Goal: Information Seeking & Learning: Learn about a topic

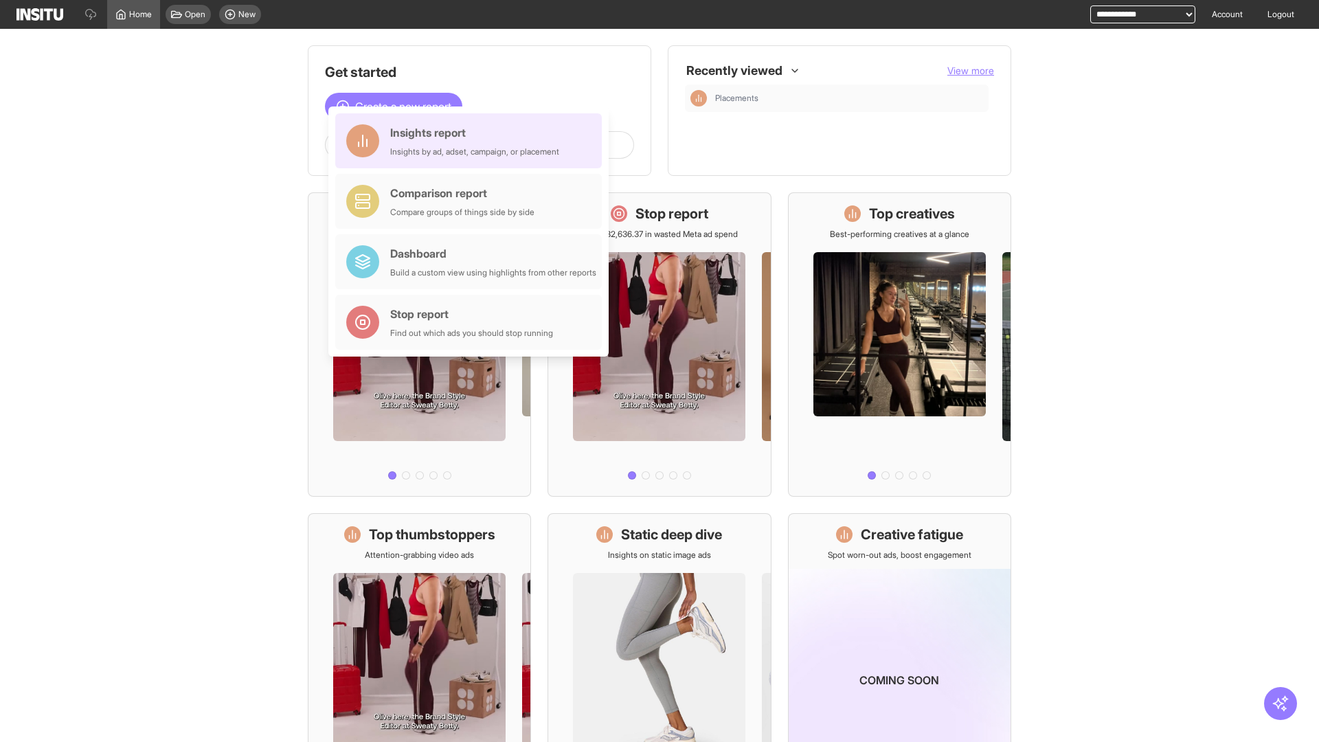
click at [472, 141] on div "Insights report Insights by ad, adset, campaign, or placement" at bounding box center [474, 140] width 169 height 33
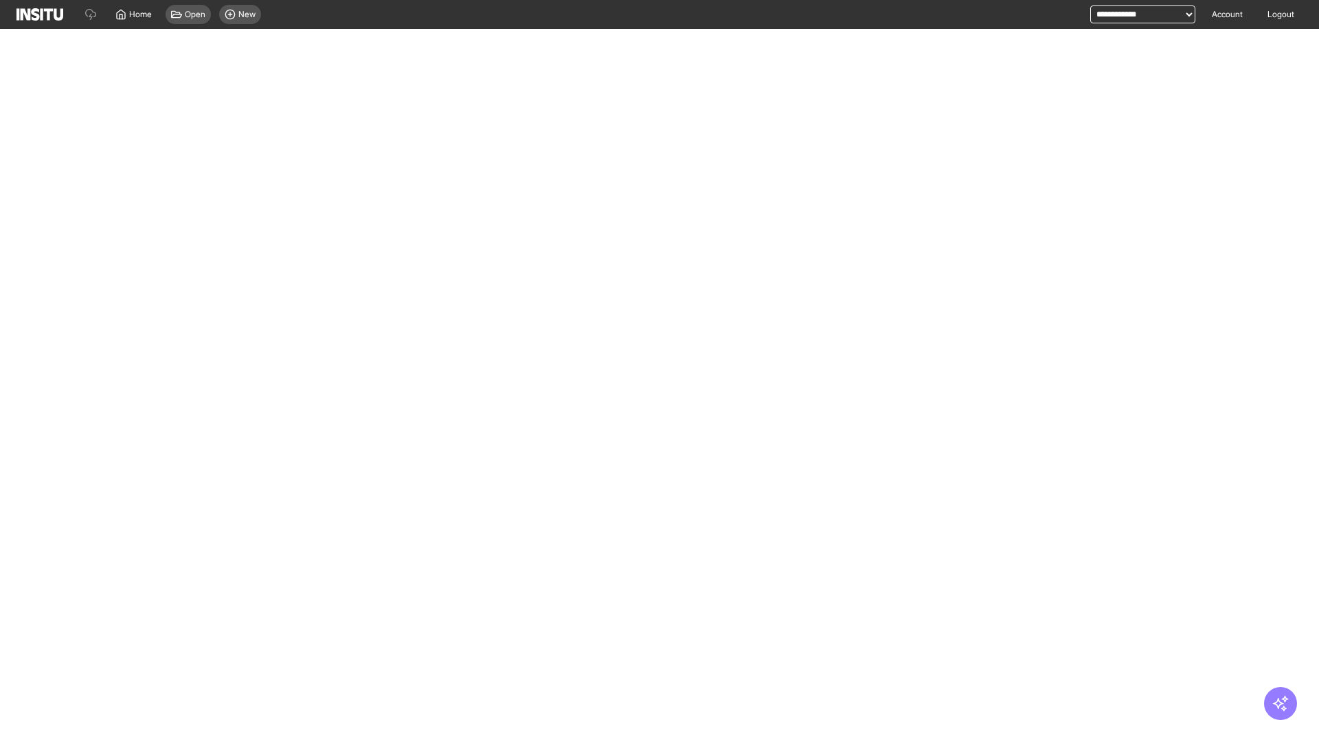
select select "**"
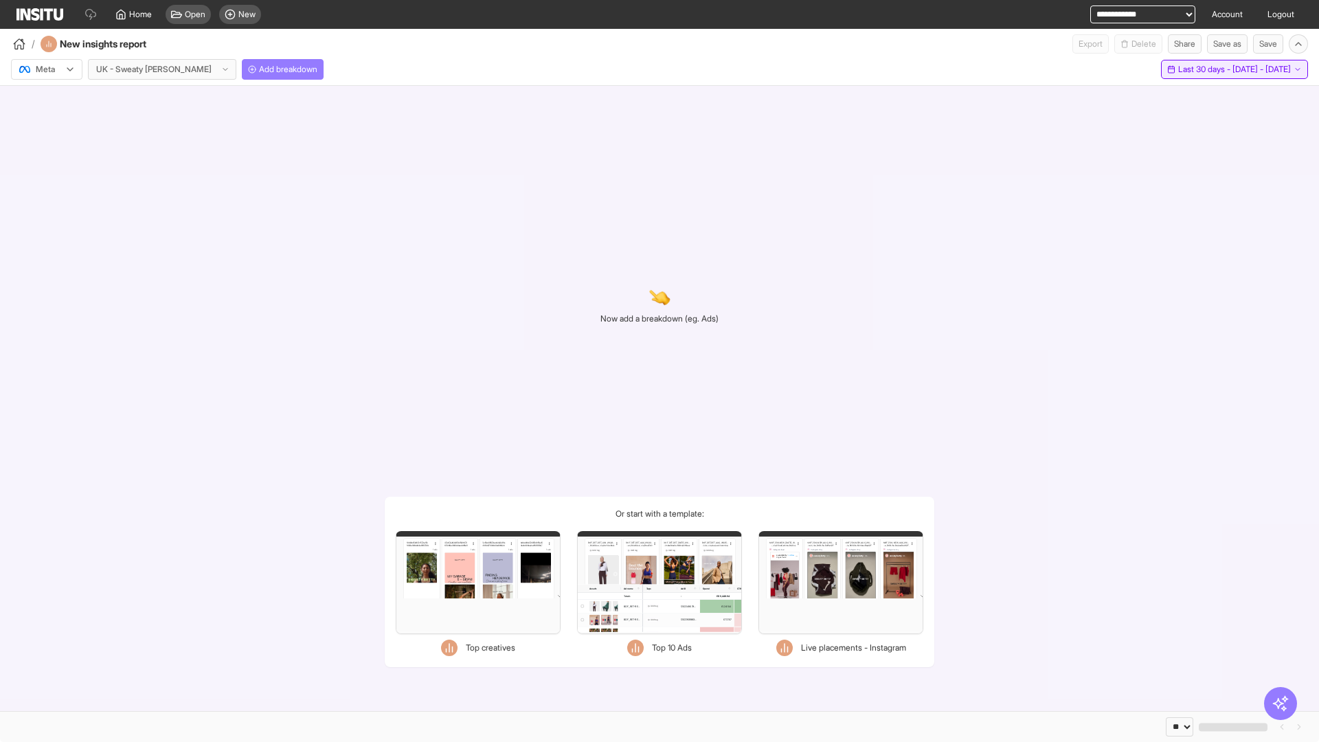
click at [1216, 69] on span "Last 30 days - [DATE] - [DATE]" at bounding box center [1234, 69] width 113 height 11
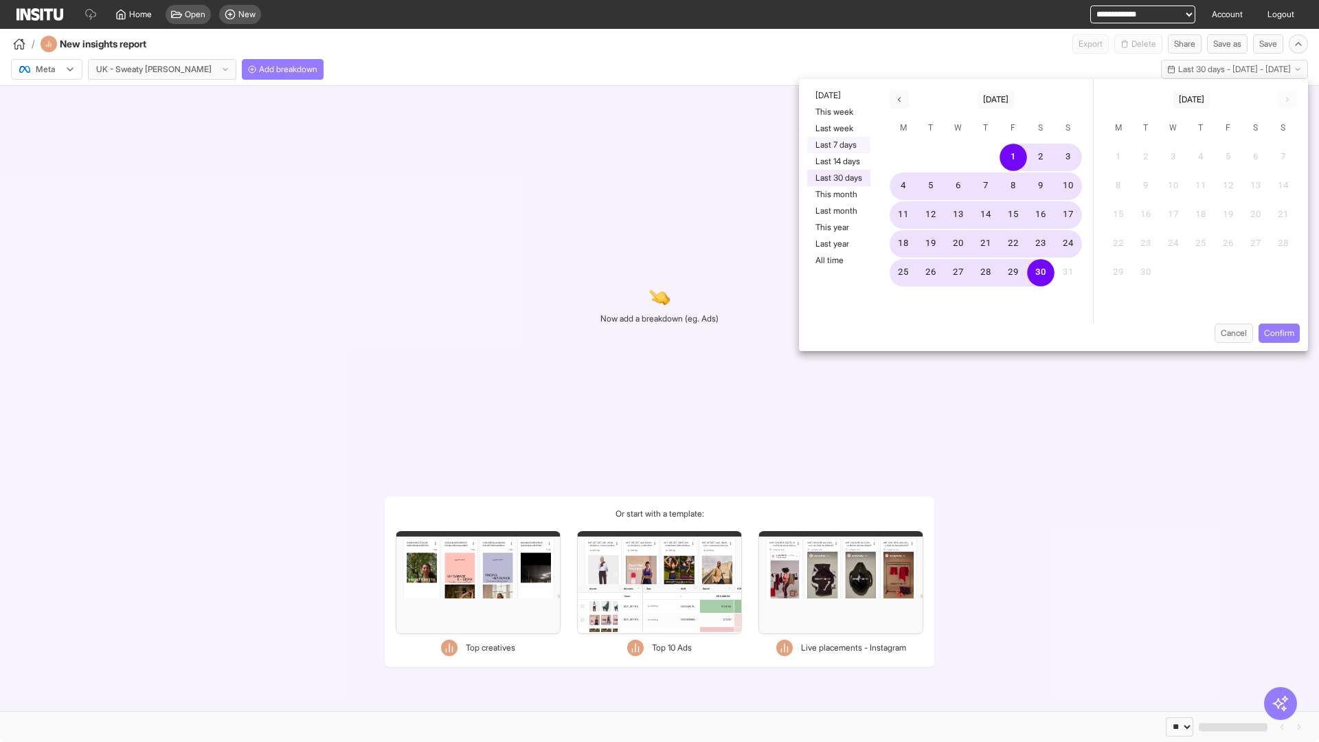
click at [837, 145] on button "Last 7 days" at bounding box center [838, 145] width 63 height 16
